Goal: Information Seeking & Learning: Learn about a topic

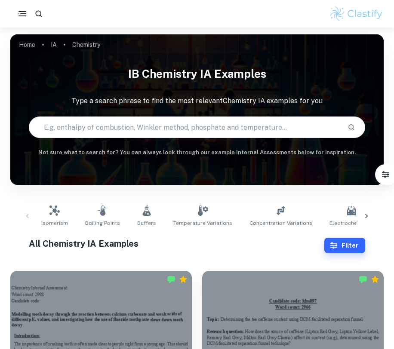
click at [364, 214] on icon at bounding box center [366, 216] width 9 height 9
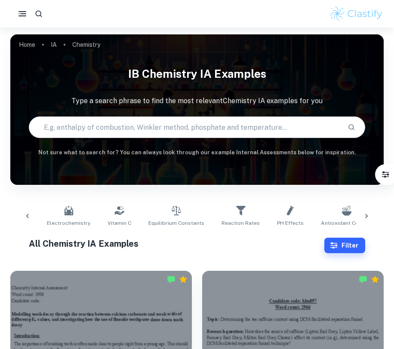
scroll to position [0, 303]
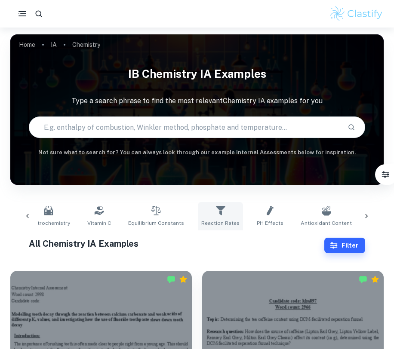
click at [198, 213] on link "Reaction Rates" at bounding box center [220, 216] width 45 height 28
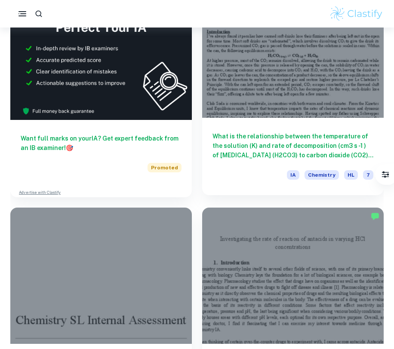
scroll to position [684, 0]
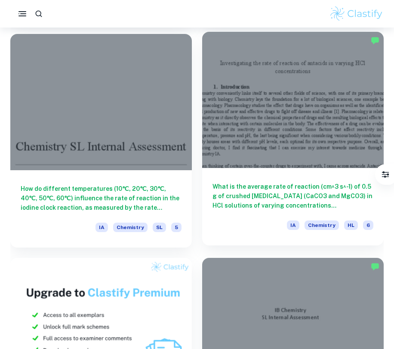
click at [252, 192] on h6 "What is the average rate of reaction (cm^3 s^-1) of 0.5 g of crushed [MEDICAL_D…" at bounding box center [292, 196] width 161 height 28
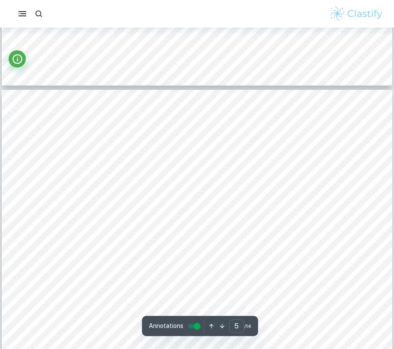
scroll to position [2417, 0]
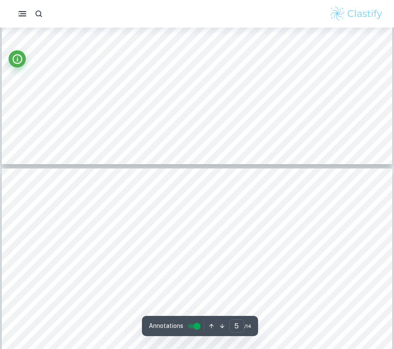
type input "4"
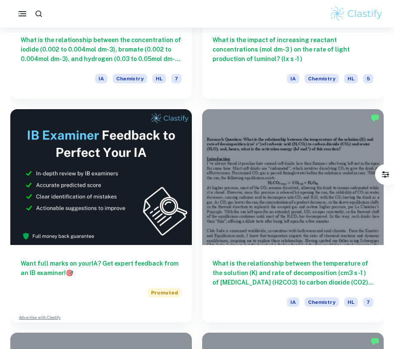
scroll to position [477, 0]
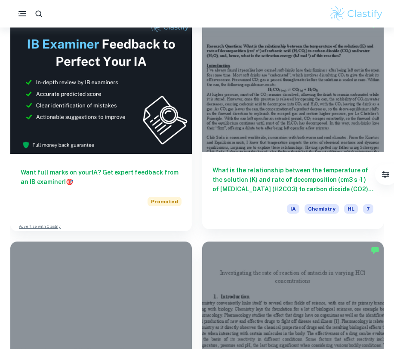
click at [239, 122] on div at bounding box center [292, 84] width 181 height 136
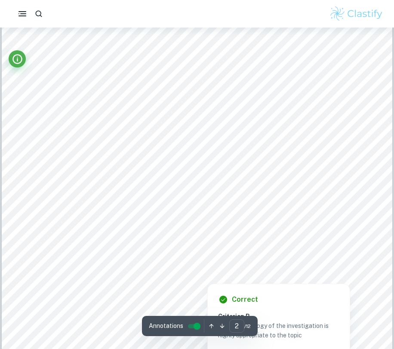
scroll to position [676, 0]
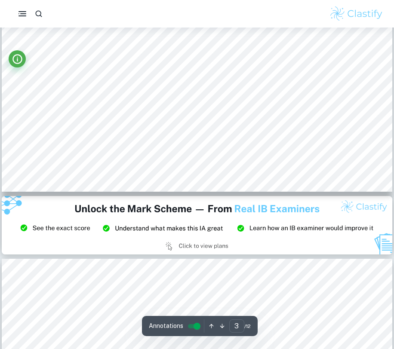
type input "2"
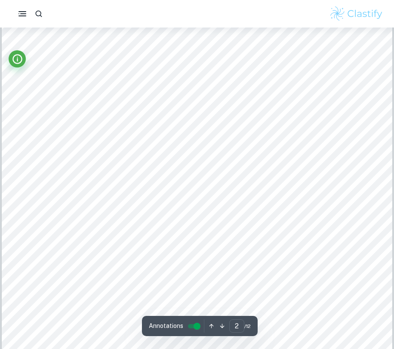
scroll to position [710, 0]
